Goal: Task Accomplishment & Management: Complete application form

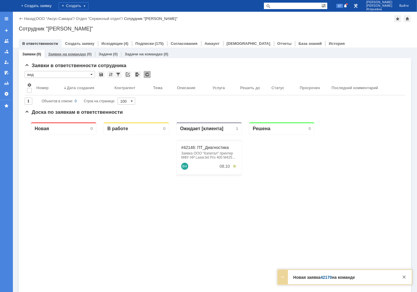
click at [72, 52] on link "Заявки на командах" at bounding box center [67, 54] width 38 height 4
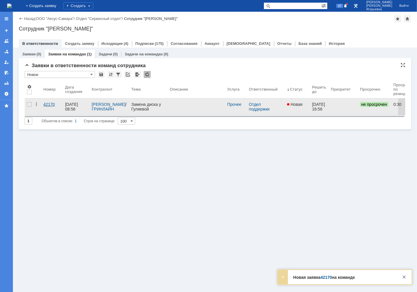
click at [50, 103] on div "42170" at bounding box center [51, 104] width 17 height 5
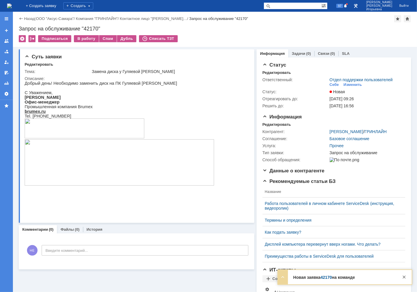
click at [12, 6] on img at bounding box center [9, 6] width 5 height 5
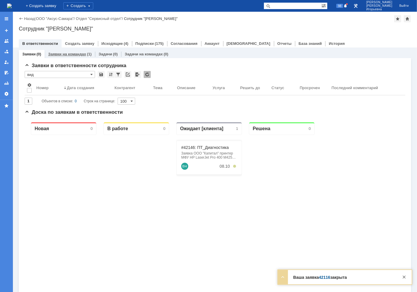
click at [63, 55] on link "Заявки на командах" at bounding box center [67, 54] width 38 height 4
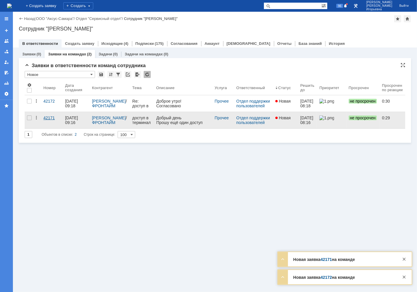
click at [52, 120] on div "42171" at bounding box center [51, 117] width 17 height 5
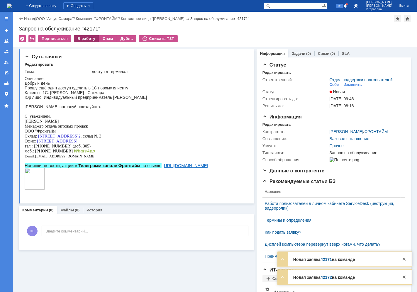
click at [82, 37] on div "В работу" at bounding box center [86, 38] width 25 height 7
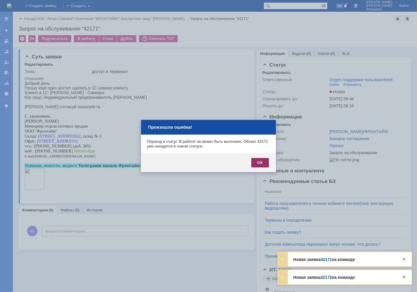
click at [259, 165] on div "OK" at bounding box center [260, 162] width 18 height 9
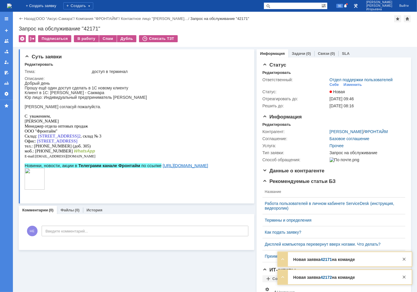
click at [12, 6] on img at bounding box center [9, 6] width 5 height 5
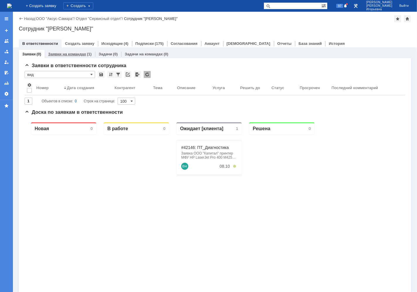
click at [64, 54] on link "Заявки на командах" at bounding box center [67, 54] width 38 height 4
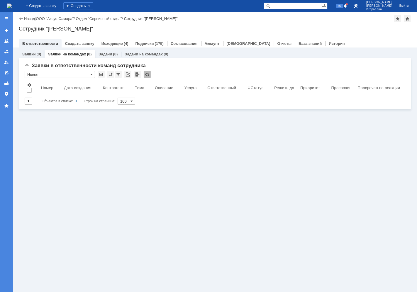
click at [31, 54] on link "Заявки" at bounding box center [28, 54] width 13 height 4
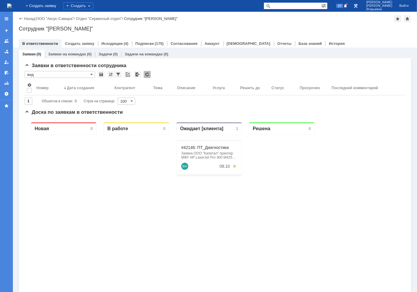
click at [314, 4] on input "text" at bounding box center [292, 5] width 58 height 7
type input "26653"
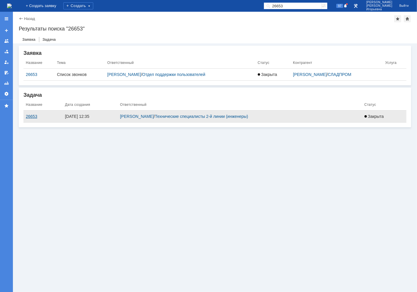
click at [28, 116] on div "26653" at bounding box center [43, 116] width 34 height 5
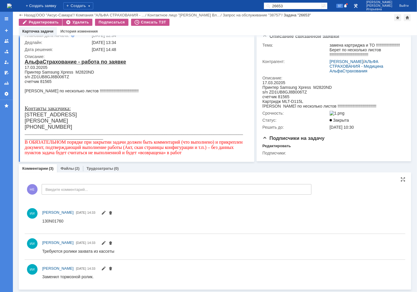
scroll to position [63, 0]
click at [68, 169] on link "Файлы" at bounding box center [66, 168] width 13 height 4
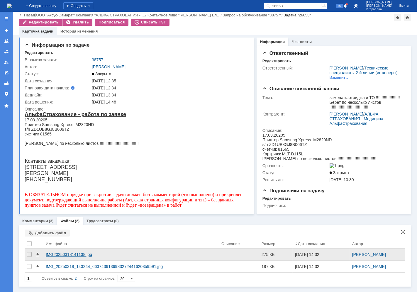
scroll to position [8, 0]
click at [36, 257] on span at bounding box center [37, 254] width 5 height 5
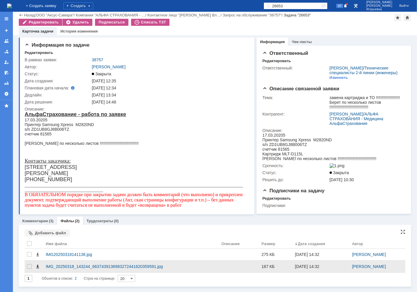
click at [37, 269] on span at bounding box center [37, 266] width 5 height 5
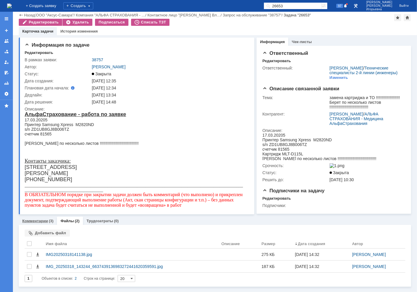
click at [33, 223] on link "Комментарии" at bounding box center [35, 221] width 26 height 4
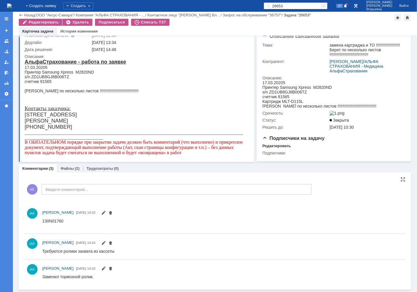
scroll to position [63, 0]
click at [58, 75] on div "s/n ZD1UB8GJ8B006TZ" at bounding box center [133, 76] width 219 height 5
copy div "ZD1UB8GJ8B006TZ"
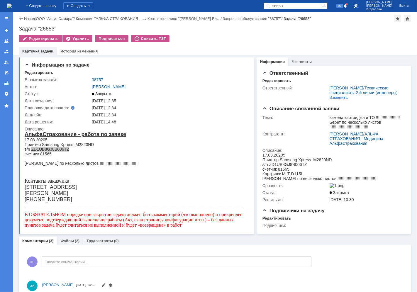
click at [12, 5] on img at bounding box center [9, 6] width 5 height 5
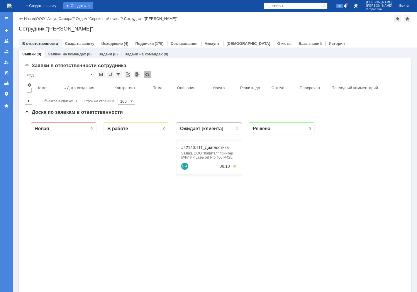
click at [92, 4] on div "Создать" at bounding box center [78, 5] width 30 height 7
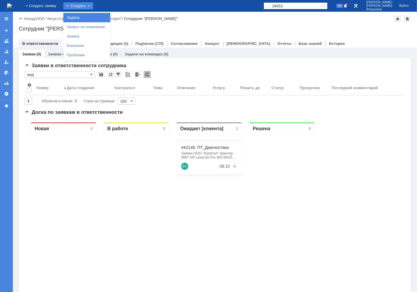
click at [86, 17] on link "Задача" at bounding box center [86, 17] width 45 height 7
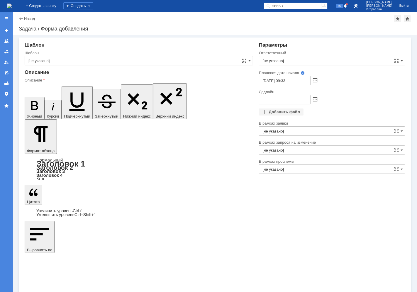
click at [74, 59] on input "[не указано]" at bounding box center [139, 60] width 228 height 9
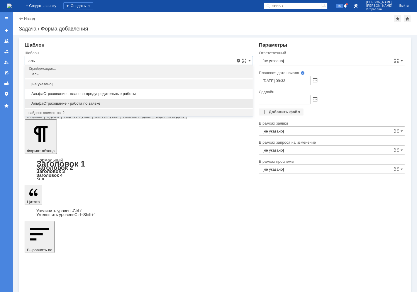
click at [67, 104] on span "АльфаСтрахование - работа по заявке" at bounding box center [138, 103] width 221 height 5
type input "АльфаСтрахование - работа по заявке"
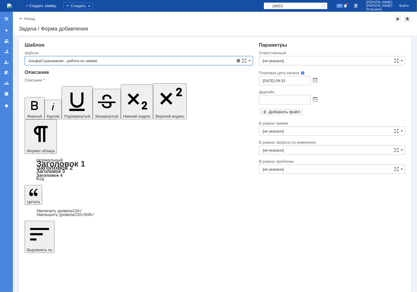
type input "Кубышкин Александр Анатольевич"
type input "08.10.2025 18:33"
type input "АльфаСтрахование - работа по заявке"
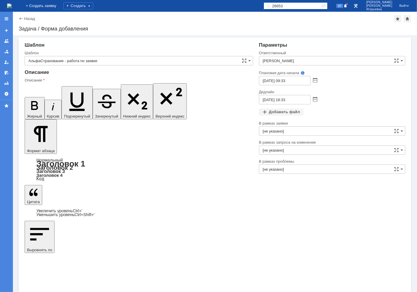
scroll to position [116, 1]
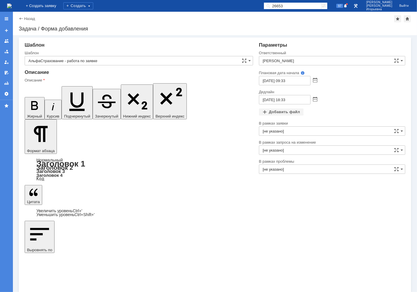
drag, startPoint x: 83, startPoint y: 1560, endPoint x: 29, endPoint y: 1545, distance: 56.3
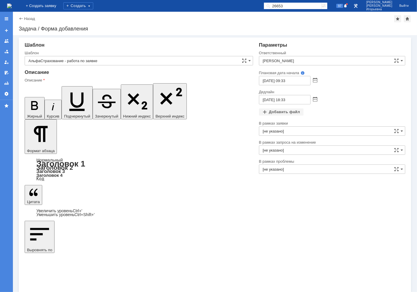
click at [28, 98] on icon "button" at bounding box center [34, 105] width 15 height 15
click at [64, 87] on icon "button" at bounding box center [77, 100] width 26 height 26
click at [311, 60] on input "Кубышкин Александр Анатольевич" at bounding box center [332, 60] width 146 height 9
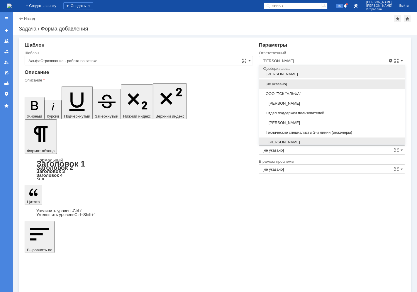
click at [287, 142] on span "Иванов Иван Николаевич" at bounding box center [332, 142] width 139 height 5
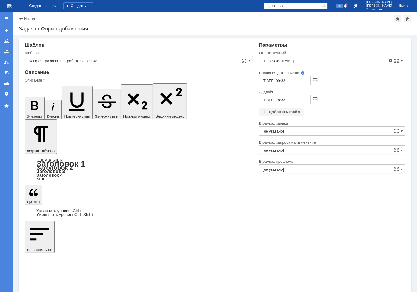
type input "Иванов Иван Николаевич"
click at [314, 79] on span at bounding box center [315, 80] width 4 height 5
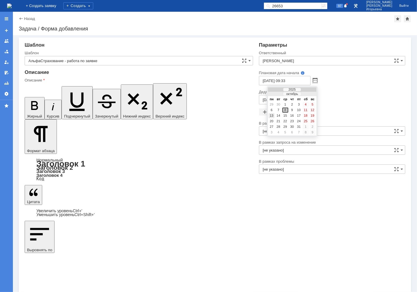
click at [270, 114] on div "13" at bounding box center [271, 115] width 6 height 5
type input "13.10.2025 09:33"
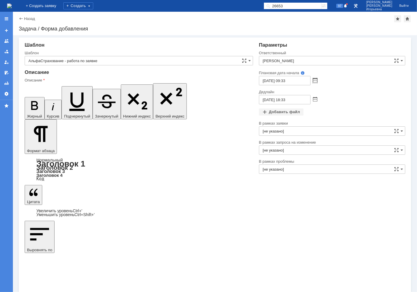
type input "13.10.2025 18:33"
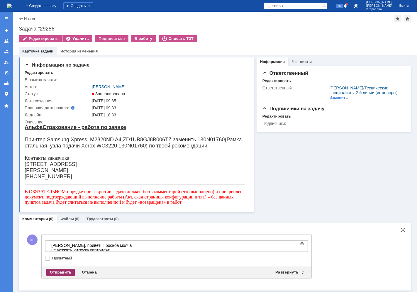
click at [58, 273] on div "Отправить" at bounding box center [60, 272] width 28 height 7
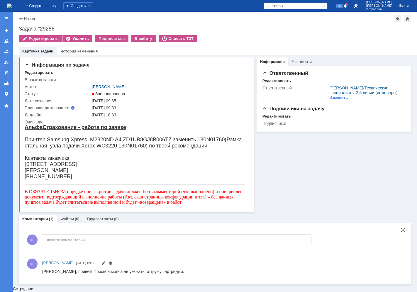
click at [12, 5] on img at bounding box center [9, 6] width 5 height 5
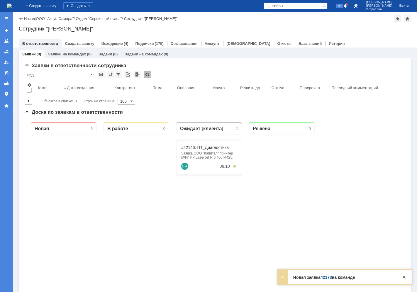
click at [73, 54] on link "Заявки на командах" at bounding box center [67, 54] width 38 height 4
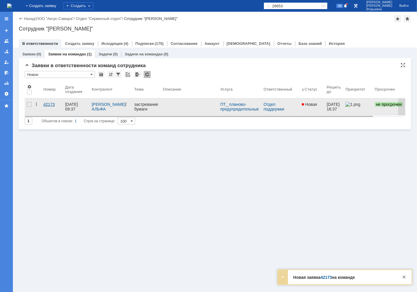
click at [49, 105] on div "42173" at bounding box center [51, 104] width 17 height 5
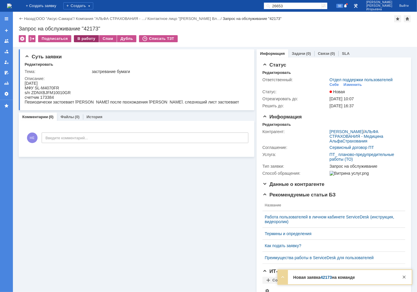
click at [84, 38] on div "В работу" at bounding box center [86, 38] width 25 height 7
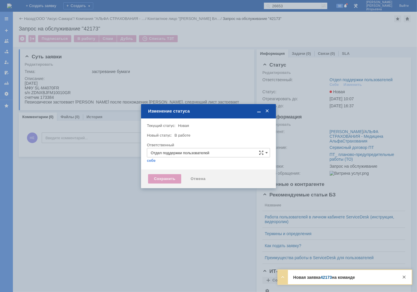
type input "Носенкова Елена Игорьевна"
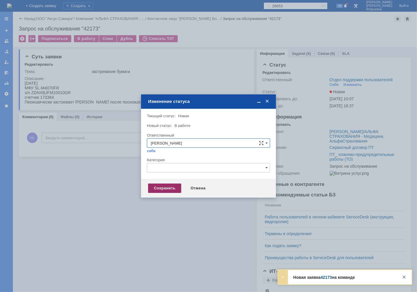
click at [156, 189] on div "Сохранить" at bounding box center [164, 187] width 33 height 9
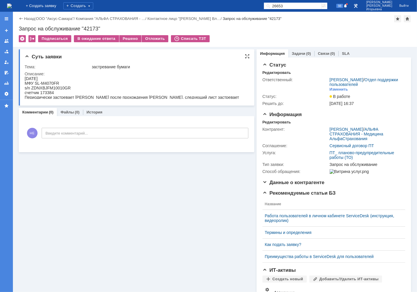
click at [62, 87] on div "s/n ZDNXBJFM10010GR" at bounding box center [133, 87] width 219 height 5
copy div "ZDNXBJFM10010GR"
click at [12, 4] on img at bounding box center [9, 6] width 5 height 5
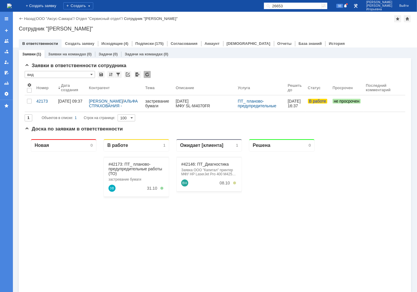
click at [309, 9] on input "26653" at bounding box center [292, 5] width 58 height 7
type input "29256"
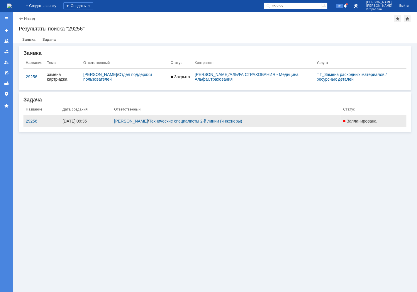
click at [30, 120] on div "29256" at bounding box center [42, 121] width 32 height 5
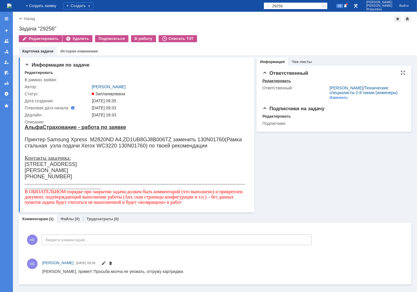
click at [270, 80] on div "Редактировать" at bounding box center [276, 81] width 28 height 5
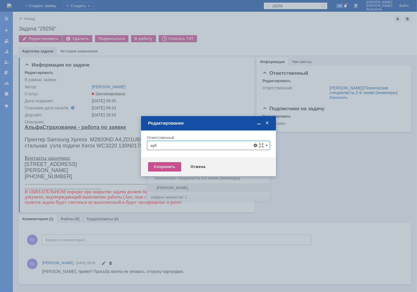
click at [165, 188] on span "Кубышкин Александр Анатольевич" at bounding box center [208, 187] width 115 height 5
type input "Кубышкин Александр Анатольевич"
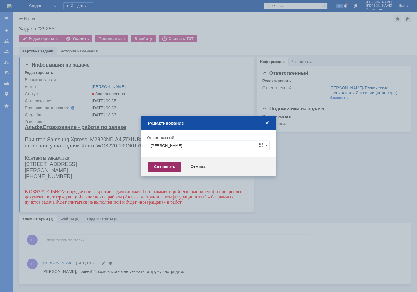
click at [165, 166] on div "Сохранить" at bounding box center [164, 166] width 33 height 9
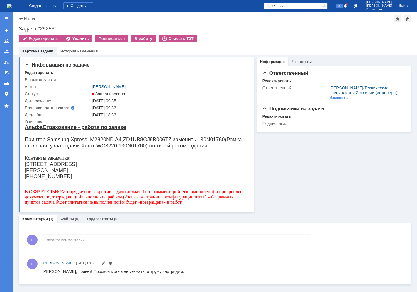
click at [36, 71] on div "Редактировать" at bounding box center [39, 72] width 28 height 5
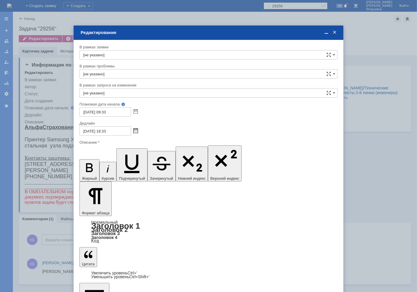
click at [136, 129] on span at bounding box center [135, 131] width 4 height 5
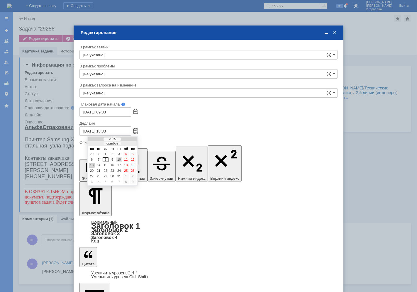
click at [120, 159] on div "10" at bounding box center [119, 159] width 6 height 5
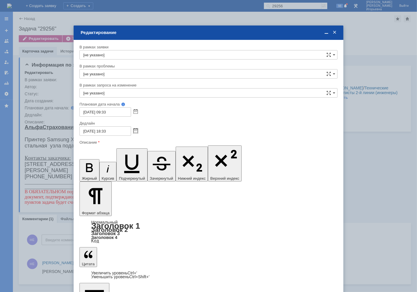
click at [104, 129] on input "10.10.2025 18:33" at bounding box center [105, 130] width 52 height 9
click at [111, 130] on input "10.10.2025 16:33" at bounding box center [105, 130] width 52 height 9
type input "10.10.2025 16:00"
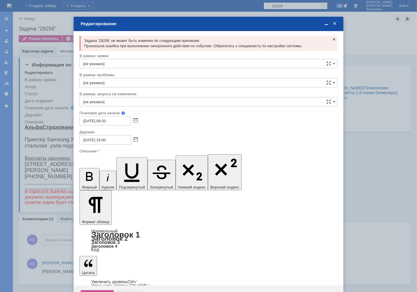
click at [126, 290] on div "Отмена" at bounding box center [130, 294] width 27 height 9
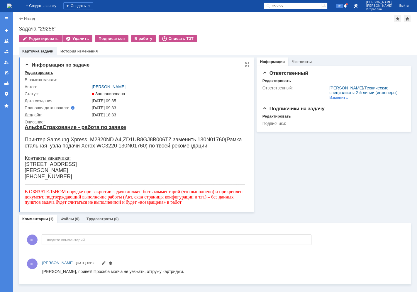
click at [33, 72] on div "Редактировать" at bounding box center [39, 72] width 28 height 5
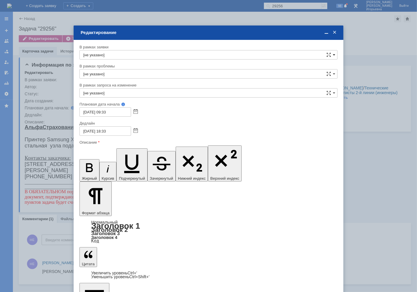
click at [333, 53] on span at bounding box center [334, 54] width 2 height 5
click at [272, 45] on div "В рамках заявки" at bounding box center [208, 48] width 258 height 6
type input "[не указано]"
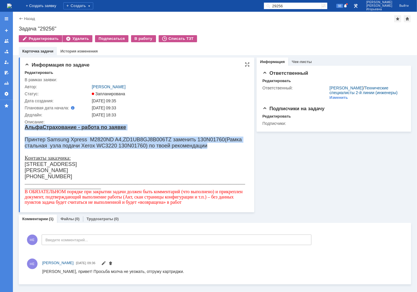
drag, startPoint x: 208, startPoint y: 144, endPoint x: 23, endPoint y: 138, distance: 185.0
click at [24, 138] on html "АльфаСтрахование - работа по заявке Принтер Samsung Xpress M2820ND A4,ZD1UB8GJ8…" at bounding box center [135, 164] width 222 height 81
copy body "АльфаСтрахование - работа по заявке Принтер Samsung Xpress M2820ND A4,ZD1UB8GJ8…"
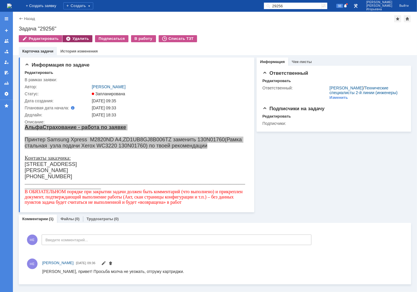
click at [67, 38] on div "Удалить" at bounding box center [77, 38] width 30 height 7
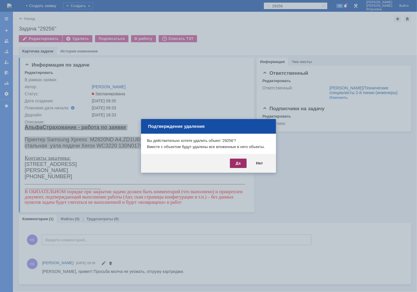
click at [238, 163] on div "Да" at bounding box center [238, 163] width 17 height 9
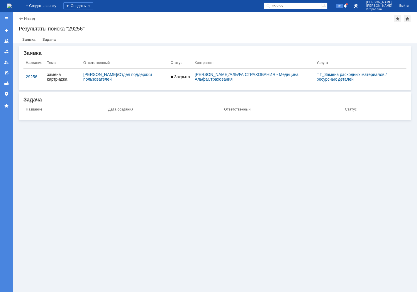
click at [12, 6] on img at bounding box center [9, 6] width 5 height 5
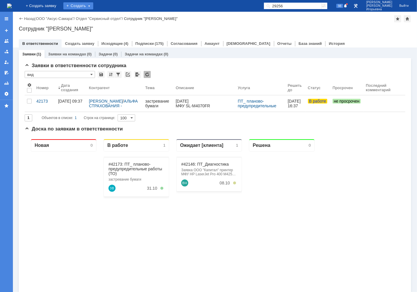
click at [86, 5] on div "Создать" at bounding box center [78, 5] width 30 height 7
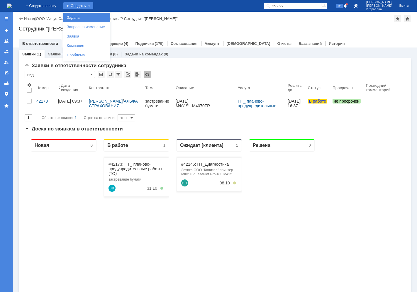
click at [84, 15] on link "Задача" at bounding box center [86, 17] width 45 height 7
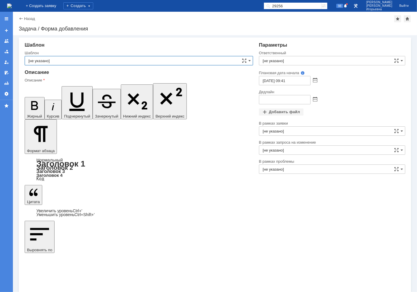
click at [54, 60] on input "[не указано]" at bounding box center [139, 60] width 228 height 9
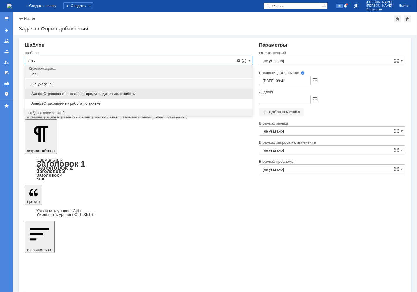
click at [91, 94] on span "АльфаСтрахование - планово-предупредительные работы" at bounding box center [138, 93] width 221 height 5
type input "АльфаСтрахование - планово-предупредительные работы"
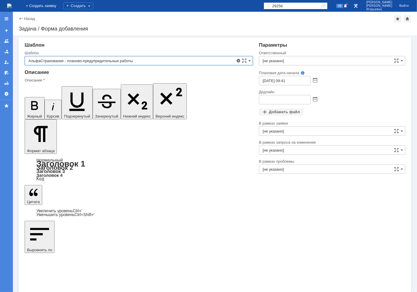
type input "Кубышкин Александр Анатольевич"
type input "13.10.2025 09:41"
type input "АльфаСтрахование - планово-предупредительные работы"
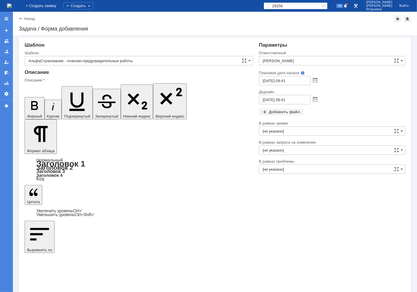
drag, startPoint x: 151, startPoint y: 1588, endPoint x: 69, endPoint y: 1553, distance: 89.4
drag, startPoint x: 76, startPoint y: 1548, endPoint x: 29, endPoint y: 1547, distance: 46.9
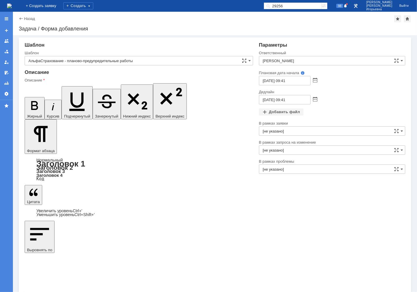
click at [315, 98] on span at bounding box center [315, 99] width 4 height 5
click at [299, 127] on div "10" at bounding box center [299, 128] width 6 height 5
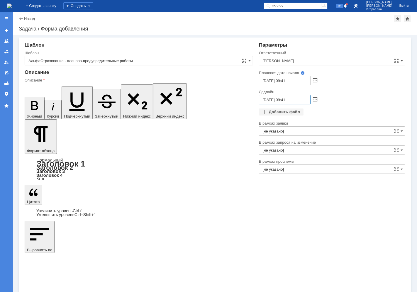
click at [284, 100] on input "10.10.2025 09:41" at bounding box center [285, 99] width 52 height 9
type input "10.10.2025 16:41"
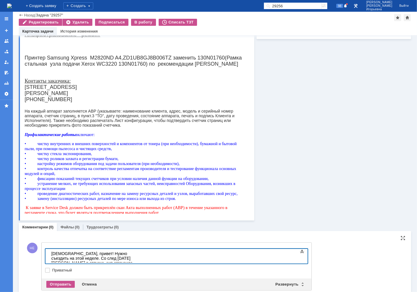
scroll to position [84, 0]
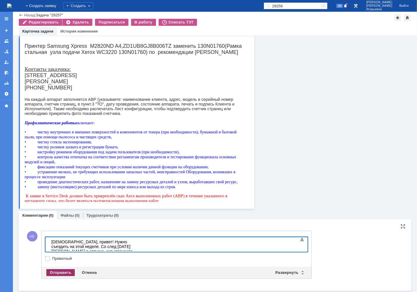
click at [61, 271] on div "Отправить" at bounding box center [60, 272] width 28 height 7
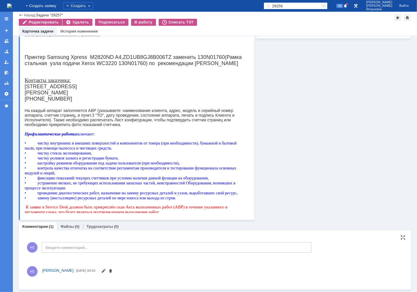
scroll to position [75, 0]
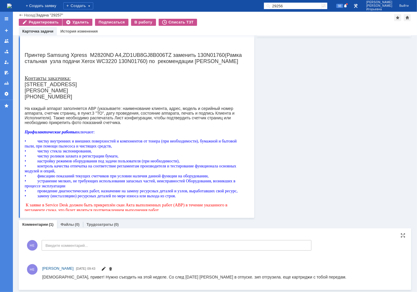
click at [106, 268] on span at bounding box center [103, 269] width 5 height 5
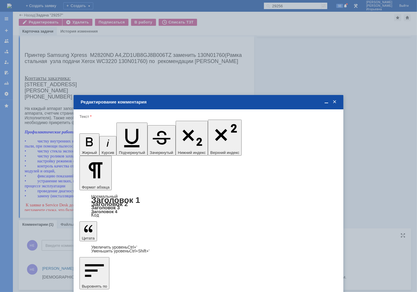
scroll to position [0, 0]
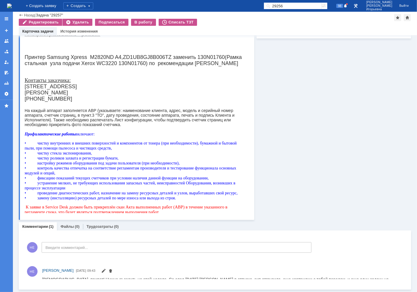
scroll to position [75, 0]
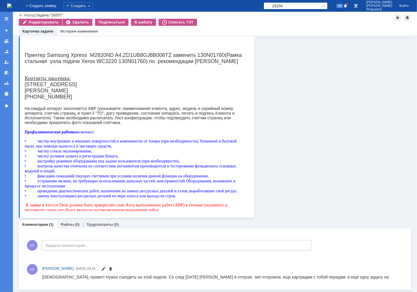
click at [12, 4] on img at bounding box center [9, 6] width 5 height 5
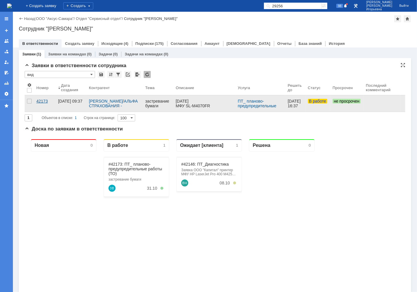
click at [42, 101] on div "42173" at bounding box center [44, 101] width 17 height 5
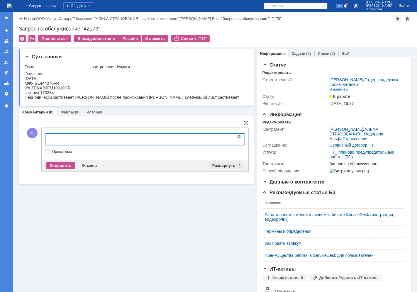
click at [237, 164] on div "Развернуть" at bounding box center [226, 165] width 35 height 7
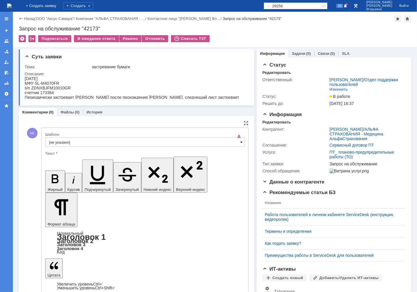
click at [240, 143] on span at bounding box center [241, 142] width 2 height 5
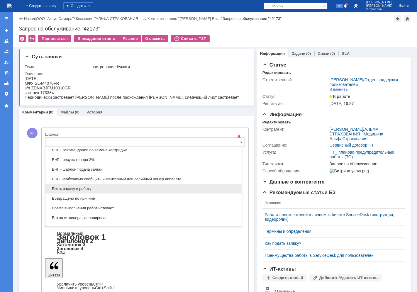
scroll to position [238, 0]
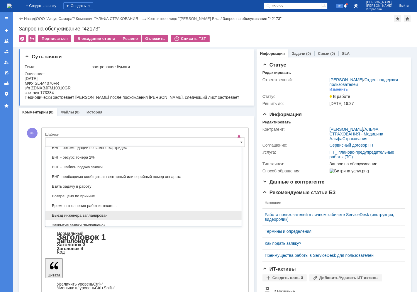
click at [57, 216] on span "Выезд инженера запланирован" at bounding box center [143, 215] width 189 height 5
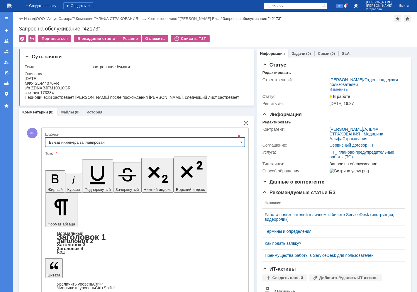
type input "Выезд инженера запланирован"
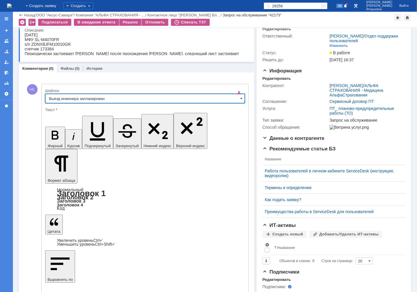
scroll to position [33, 0]
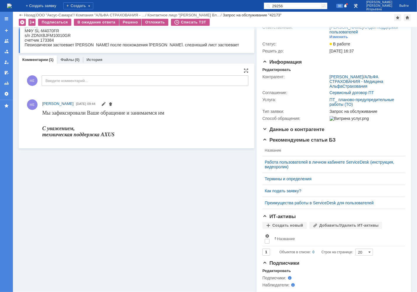
scroll to position [0, 0]
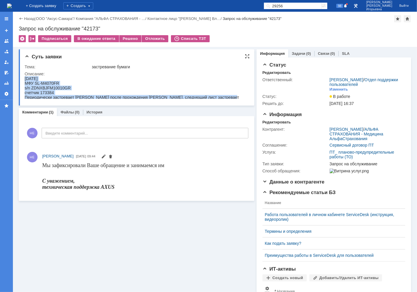
drag, startPoint x: 226, startPoint y: 94, endPoint x: 25, endPoint y: 78, distance: 201.7
click at [25, 78] on html "08.10.2025 МФУ SL-M4070FR s/n ZDNXBJFM10010GR счетчик 173384 Периодически застр…" at bounding box center [133, 90] width 219 height 28
copy body "08.10.2025 МФУ SL-M4070FR s/n ZDNXBJFM10010GR счетчик 173384 Периодически застр…"
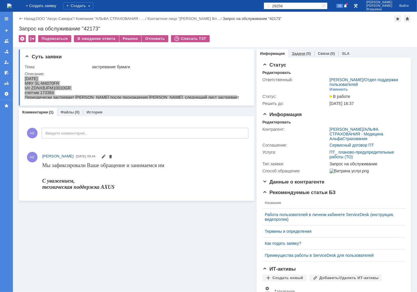
click at [293, 53] on link "Задачи" at bounding box center [298, 53] width 13 height 4
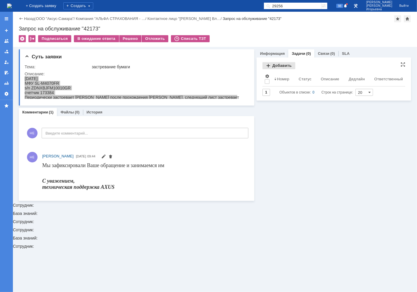
click at [278, 65] on div "Добавить" at bounding box center [278, 65] width 33 height 7
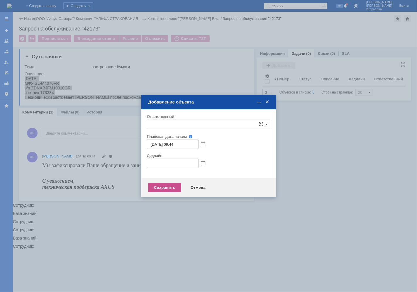
type input "[не указано]"
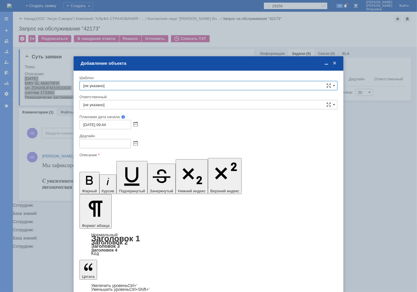
click at [116, 84] on input "[не указано]" at bounding box center [208, 85] width 258 height 9
click at [122, 127] on span "АльфаСтрахование - работа по заявке" at bounding box center [208, 128] width 250 height 5
type input "АльфаСтрахование - работа по заявке"
type input "Кубышкин Александр Анатольевич"
type input "08.10.2025 18:44"
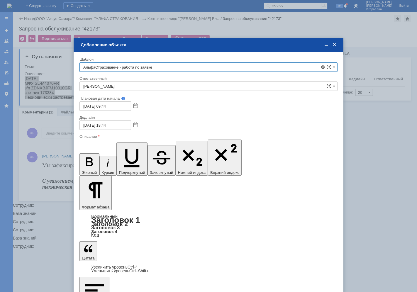
type input "АльфаСтрахование - работа по заявке"
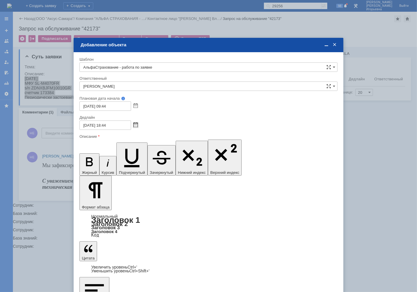
click at [136, 124] on span at bounding box center [135, 125] width 4 height 5
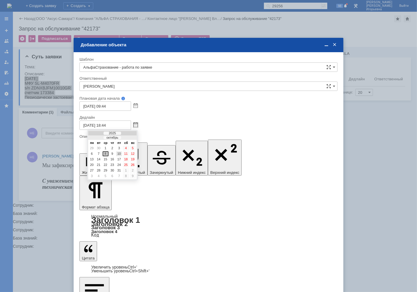
click at [120, 151] on div "10" at bounding box center [119, 153] width 6 height 5
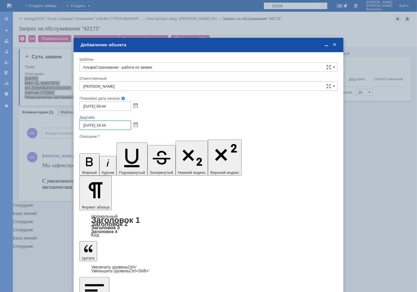
click at [105, 125] on input "10.10.2025 18:44" at bounding box center [105, 124] width 52 height 9
click at [110, 125] on input "10.10.2025 16:44" at bounding box center [105, 124] width 52 height 9
type input "10.10.2025 16:30"
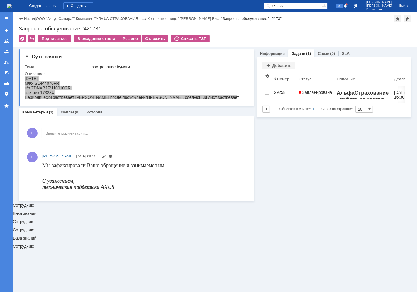
click at [12, 6] on img at bounding box center [9, 6] width 5 height 5
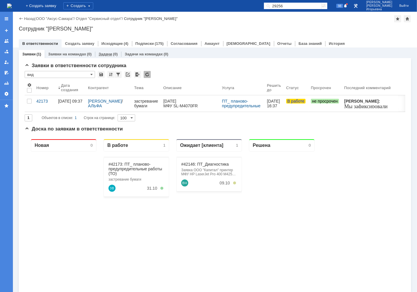
click at [105, 54] on link "Задачи" at bounding box center [104, 54] width 13 height 4
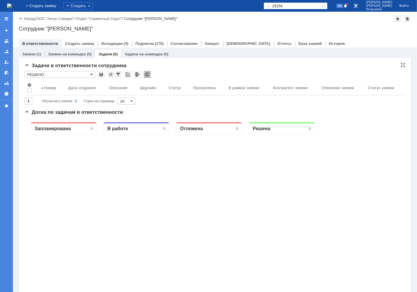
click at [91, 73] on span at bounding box center [91, 74] width 2 height 5
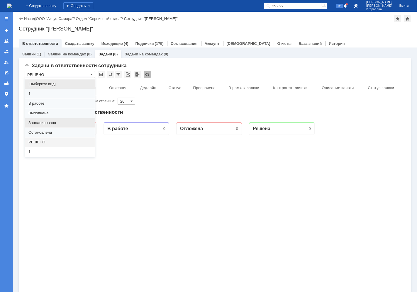
click at [40, 122] on span "Запланирована" at bounding box center [59, 122] width 63 height 5
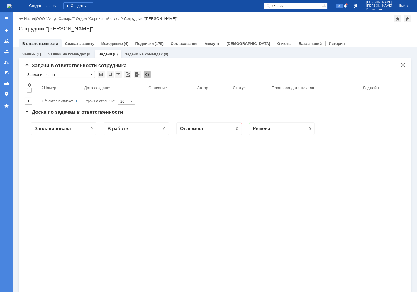
click at [91, 74] on span at bounding box center [91, 74] width 2 height 5
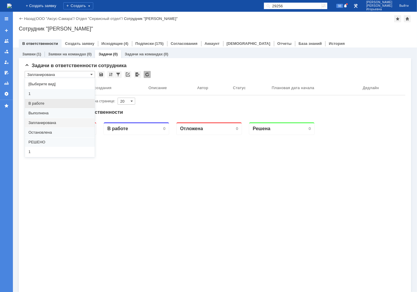
click at [36, 102] on span "В работе" at bounding box center [59, 103] width 63 height 5
type input "В работе"
type input "100"
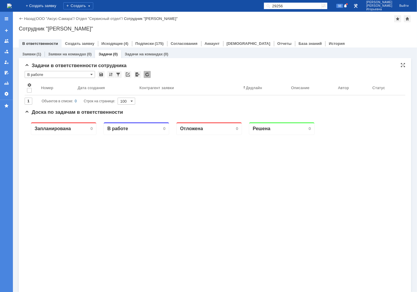
type input "В работе"
click at [61, 18] on link "ООО "Аксус-Самара"" at bounding box center [55, 18] width 38 height 4
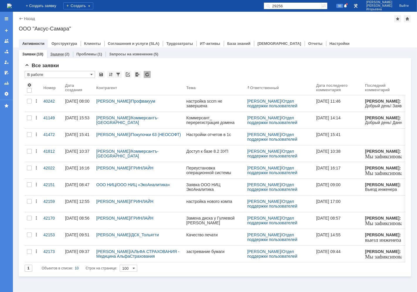
click at [58, 53] on link "Задачи" at bounding box center [56, 54] width 13 height 4
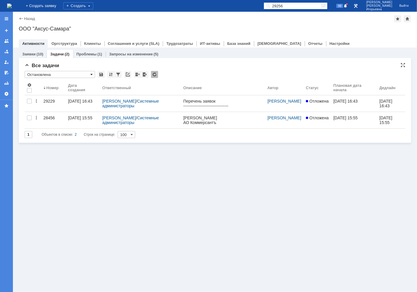
click at [91, 74] on span at bounding box center [91, 74] width 2 height 5
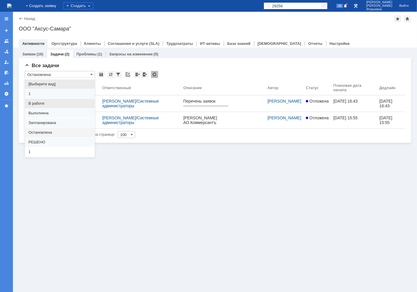
click at [40, 104] on span "В работе" at bounding box center [59, 103] width 63 height 5
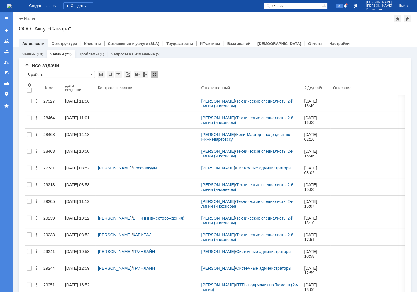
type input "В работе"
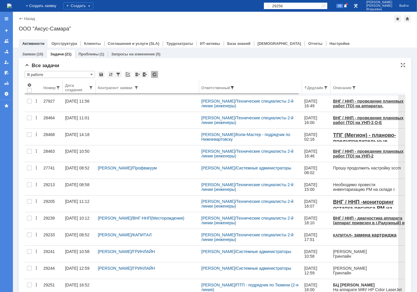
click at [232, 87] on span at bounding box center [232, 87] width 5 height 5
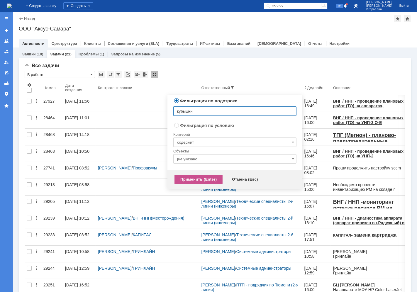
type input "кубышкин"
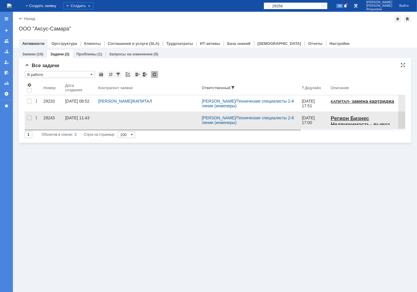
click at [47, 118] on div "29243" at bounding box center [51, 117] width 17 height 5
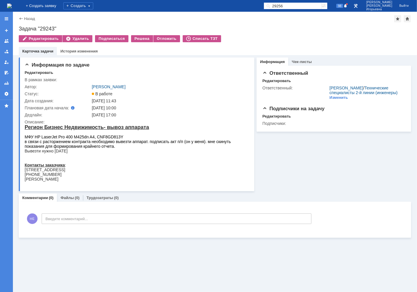
click at [12, 6] on img at bounding box center [9, 6] width 5 height 5
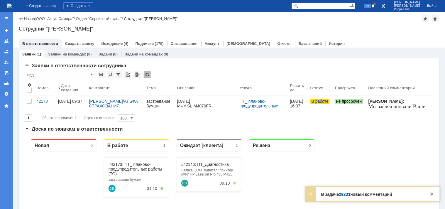
click at [67, 53] on link "Заявки на командах" at bounding box center [67, 54] width 38 height 4
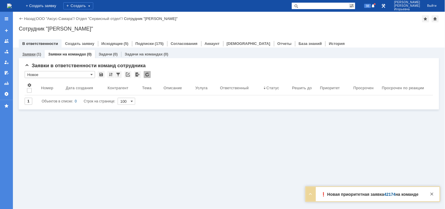
click at [28, 53] on link "Заявки" at bounding box center [28, 54] width 13 height 4
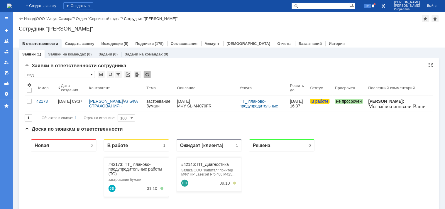
click at [91, 74] on span at bounding box center [91, 74] width 2 height 5
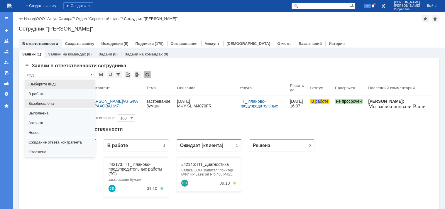
scroll to position [16, 0]
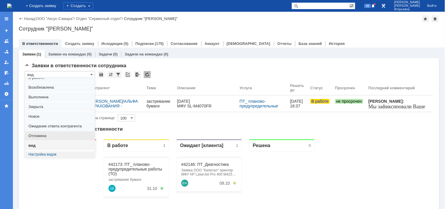
click at [42, 134] on span "Отложена" at bounding box center [59, 135] width 63 height 5
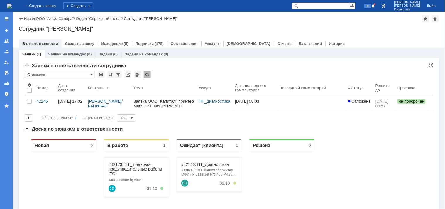
scroll to position [0, 0]
click at [90, 72] on input "Отложена" at bounding box center [60, 74] width 70 height 7
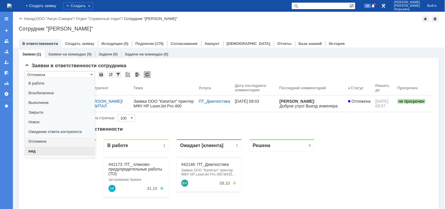
scroll to position [16, 0]
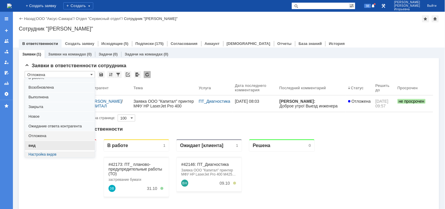
click at [35, 144] on span "вид" at bounding box center [59, 145] width 63 height 5
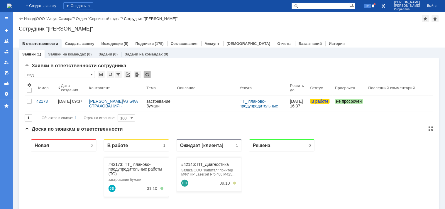
type input "вид"
